Goal: Find specific page/section: Find specific page/section

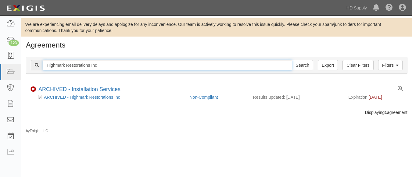
click at [113, 65] on input "Highmark Restorations Inc" at bounding box center [167, 65] width 249 height 10
type input "H"
paste input "Elite AC LLC"
type input "Elite AC LLC"
click at [292, 60] on input "Search" at bounding box center [302, 65] width 21 height 10
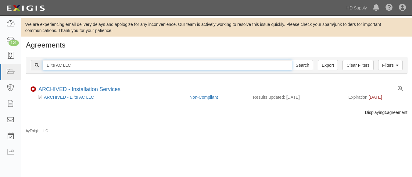
click at [75, 65] on input "Elite AC LLC" at bounding box center [167, 65] width 249 height 10
